Goal: Information Seeking & Learning: Learn about a topic

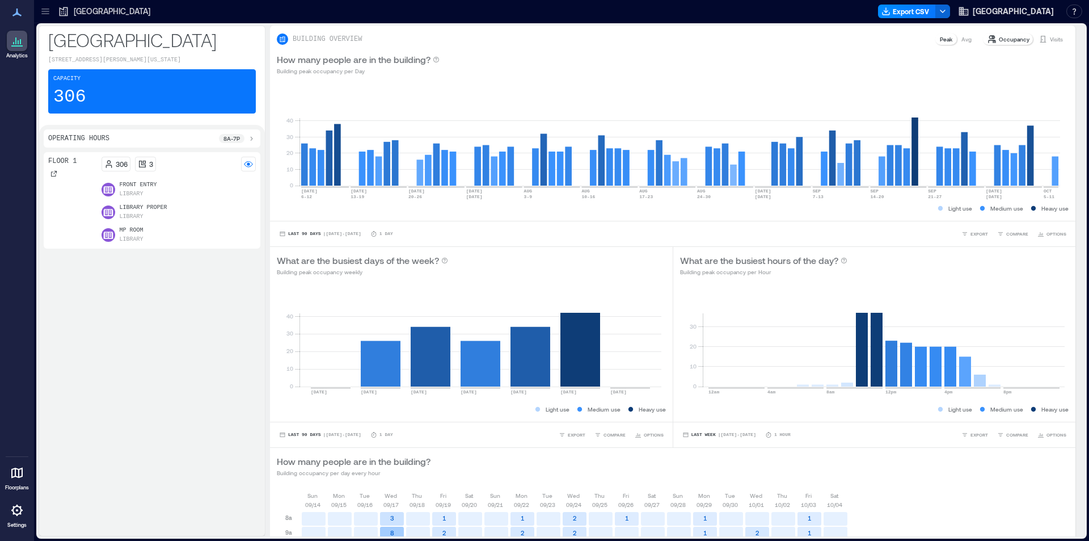
click at [59, 166] on p "Floor 1" at bounding box center [62, 161] width 28 height 9
click at [54, 175] on div "Floor 1" at bounding box center [62, 168] width 28 height 23
click at [53, 177] on icon at bounding box center [54, 173] width 7 height 7
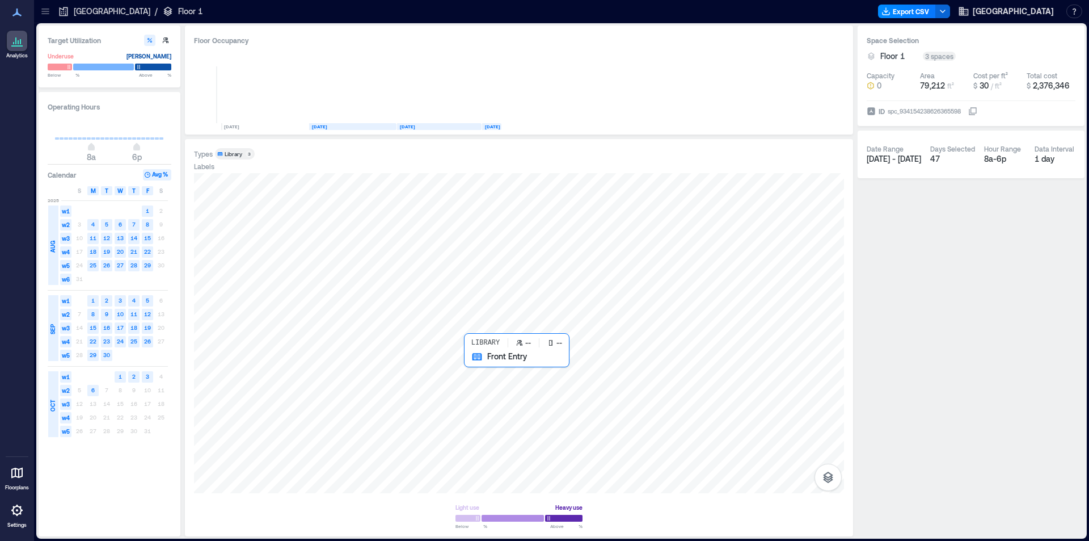
click at [483, 374] on div at bounding box center [519, 333] width 650 height 320
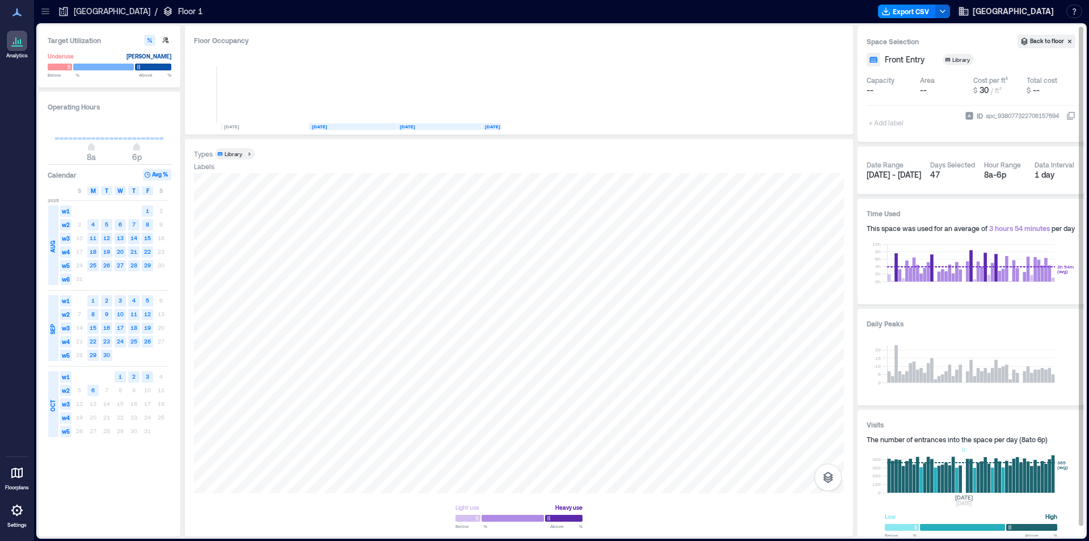
click at [963, 480] on rect at bounding box center [971, 473] width 168 height 37
click at [980, 426] on h3 "Visits" at bounding box center [971, 424] width 209 height 11
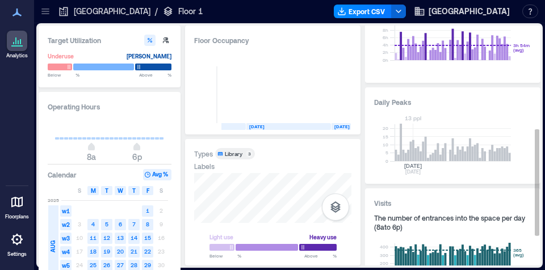
scroll to position [300, 0]
